Goal: Task Accomplishment & Management: Use online tool/utility

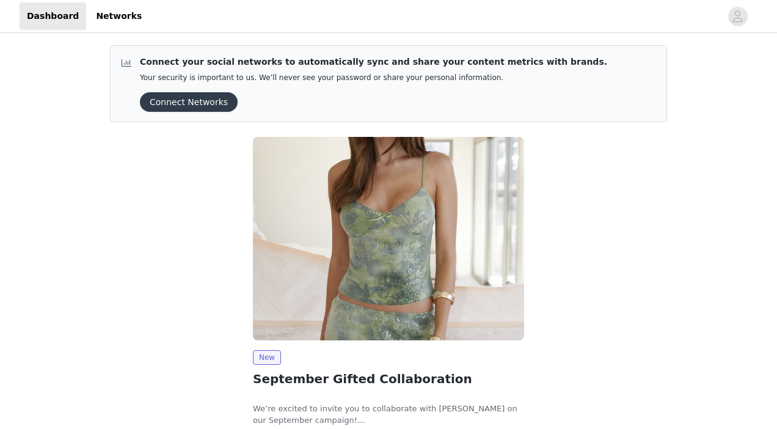
scroll to position [88, 0]
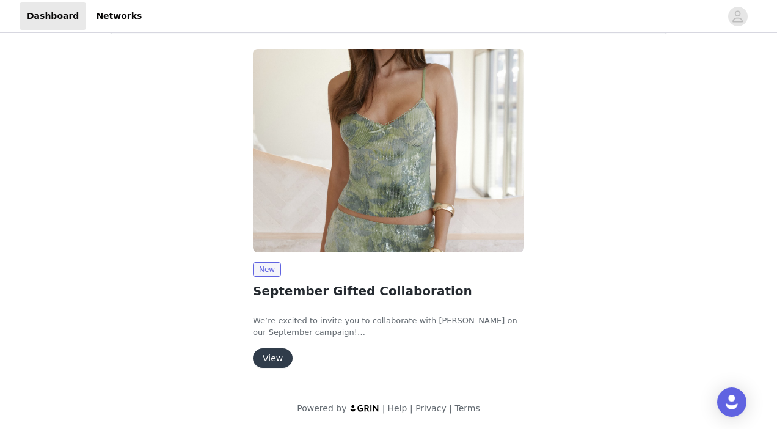
click at [283, 357] on button "View" at bounding box center [273, 358] width 40 height 20
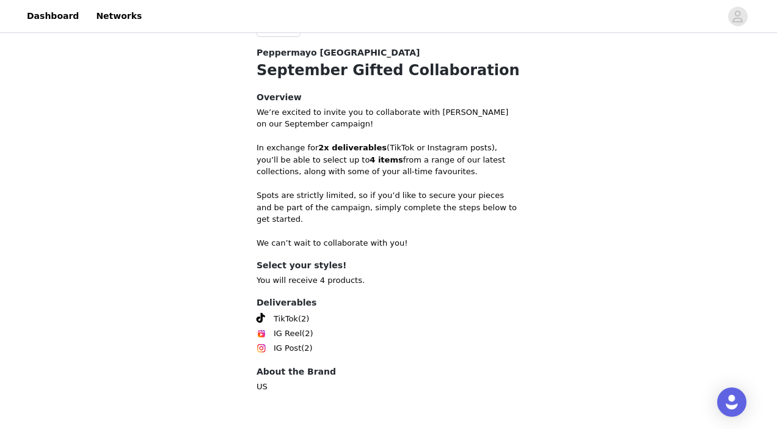
scroll to position [497, 0]
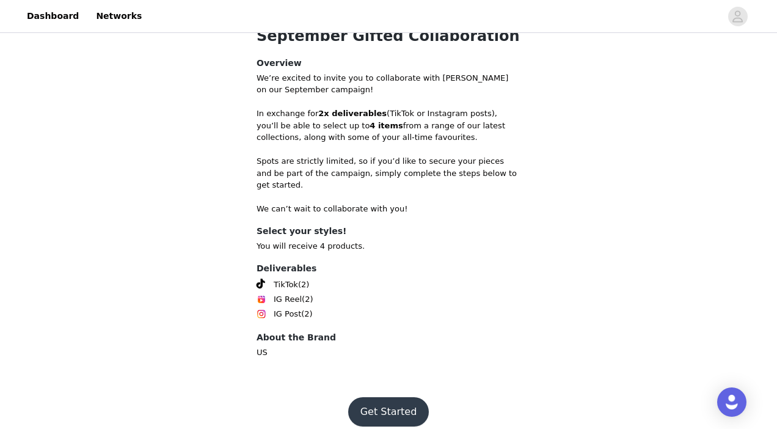
click at [378, 397] on button "Get Started" at bounding box center [388, 411] width 81 height 29
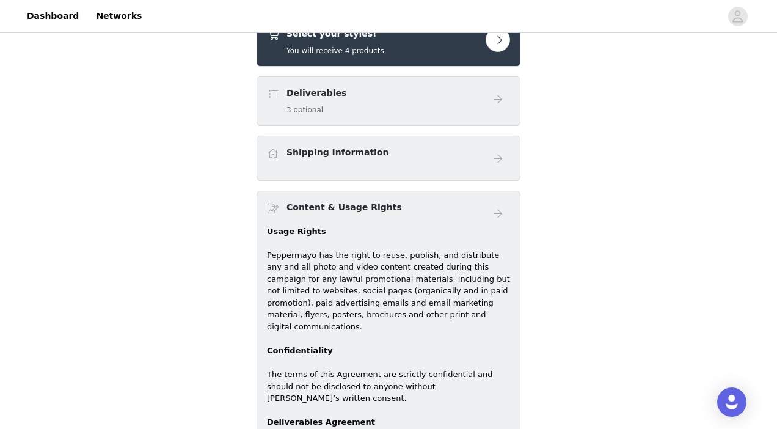
scroll to position [498, 0]
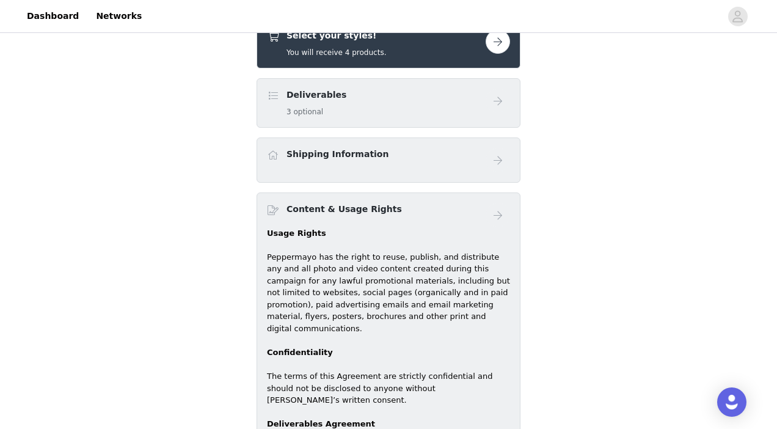
click at [414, 102] on div "Deliverables 3 optional" at bounding box center [376, 103] width 219 height 29
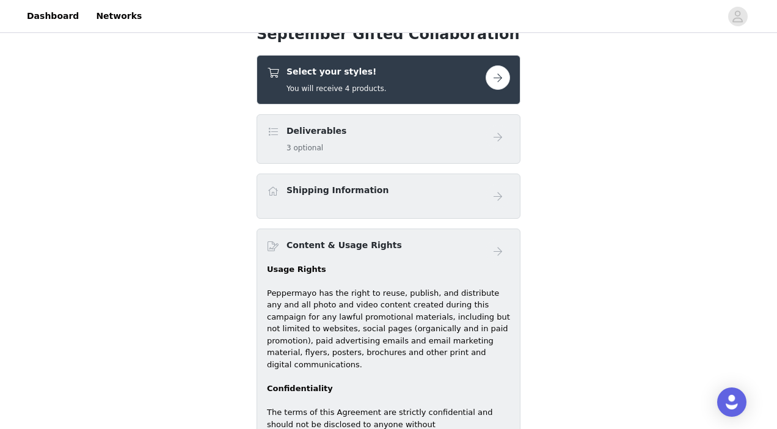
scroll to position [458, 0]
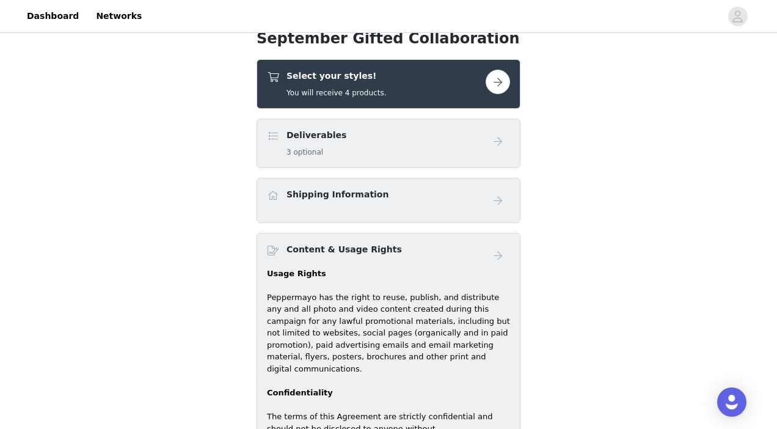
click at [493, 87] on button "button" at bounding box center [498, 82] width 24 height 24
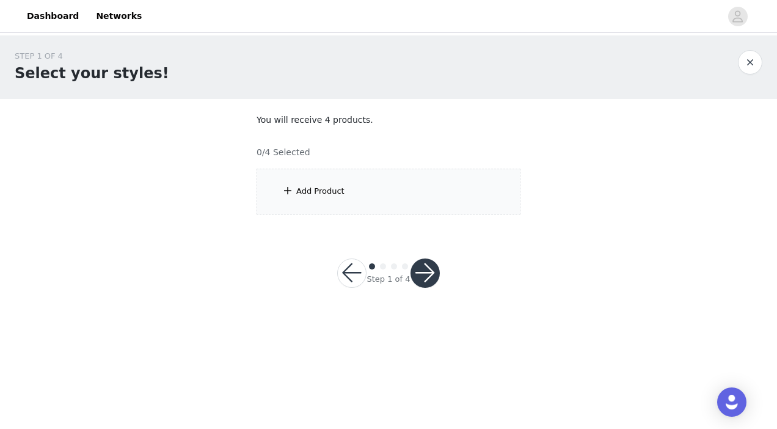
click at [319, 194] on div "Add Product" at bounding box center [320, 191] width 48 height 12
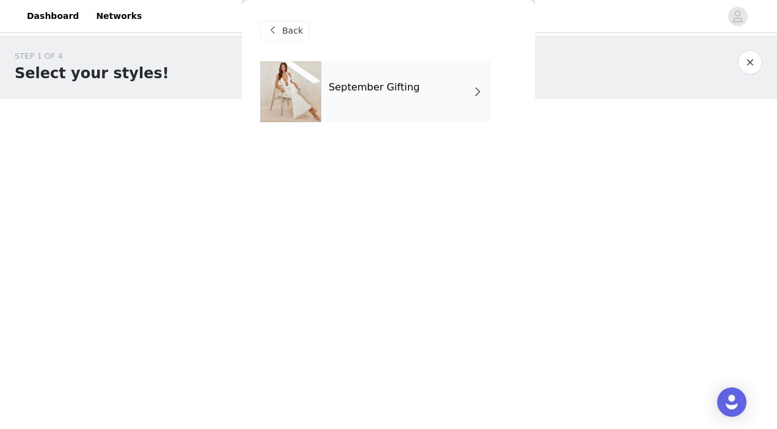
click at [397, 93] on div "September Gifting" at bounding box center [406, 91] width 170 height 61
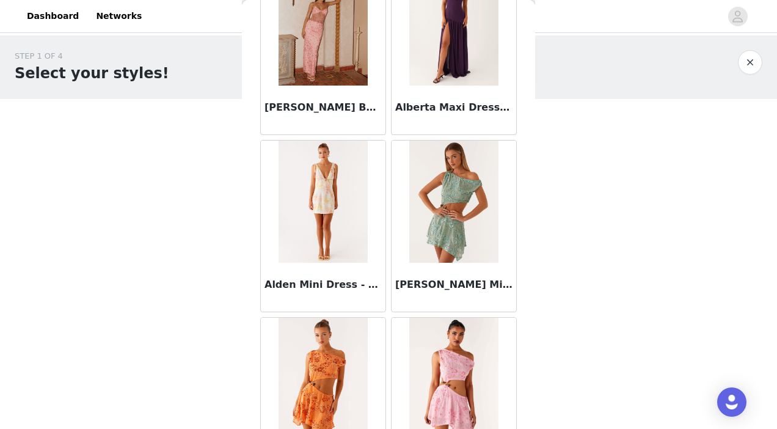
scroll to position [1441, 0]
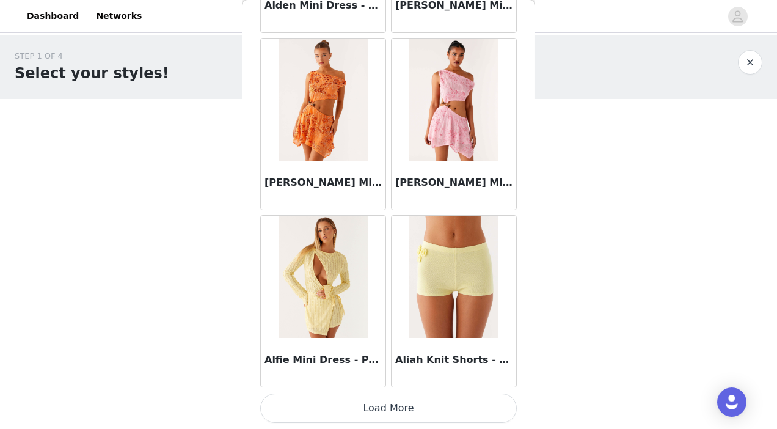
click at [339, 409] on button "Load More" at bounding box center [388, 408] width 257 height 29
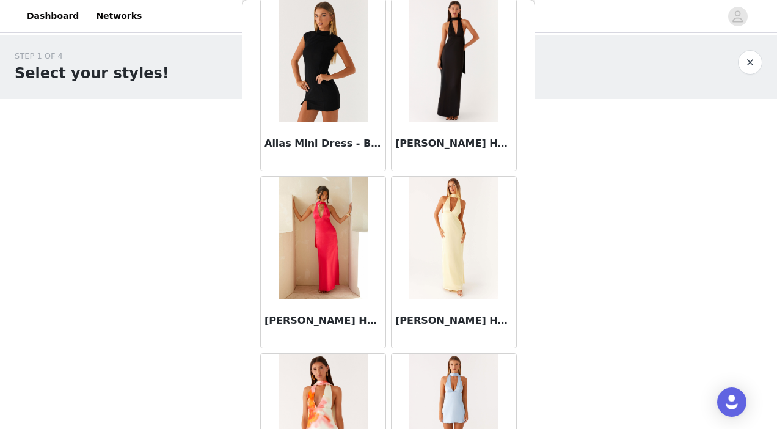
scroll to position [1836, 0]
